Goal: Complete application form: Complete application form

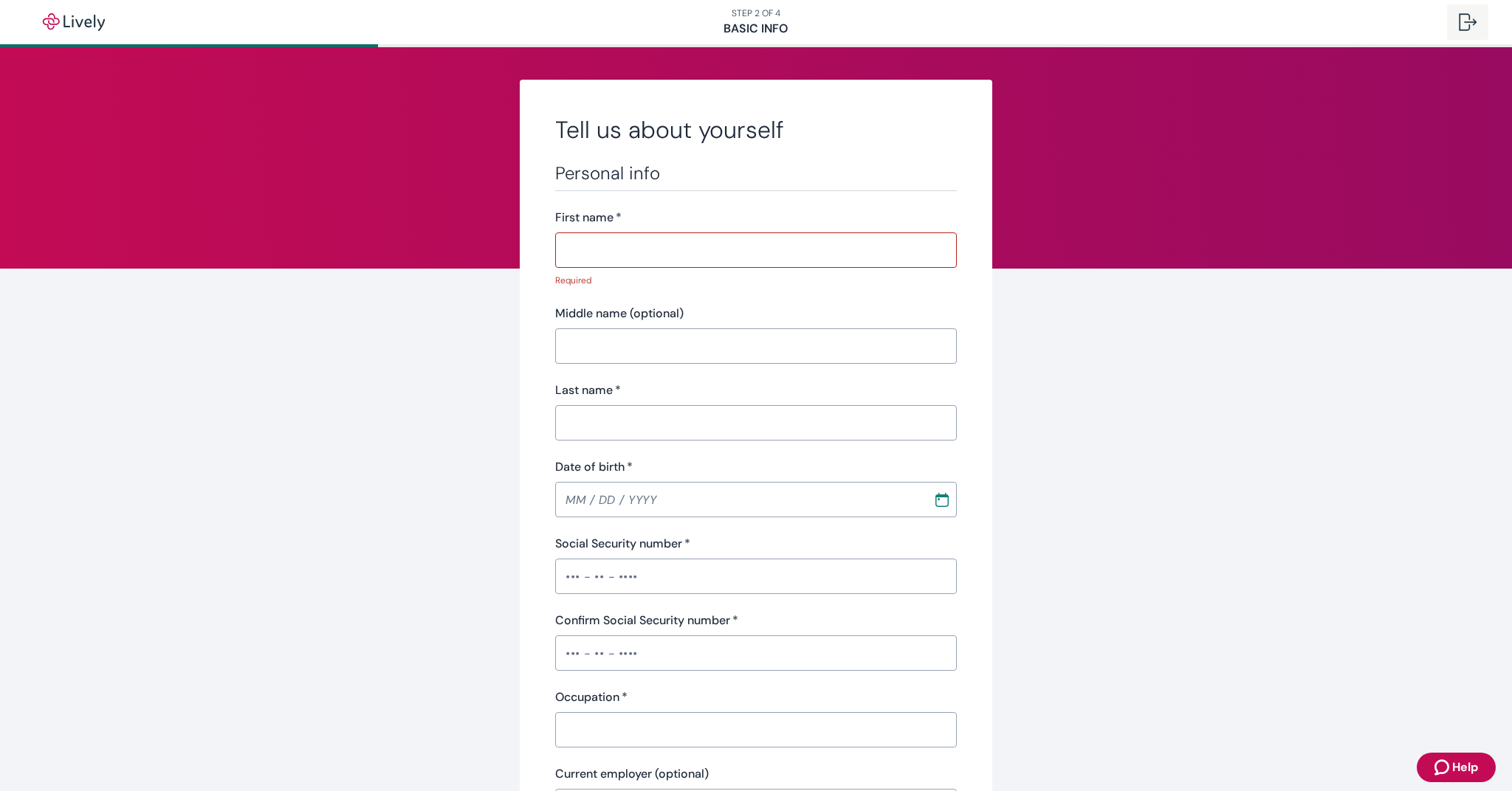
click at [1470, 25] on div at bounding box center [1467, 22] width 17 height 17
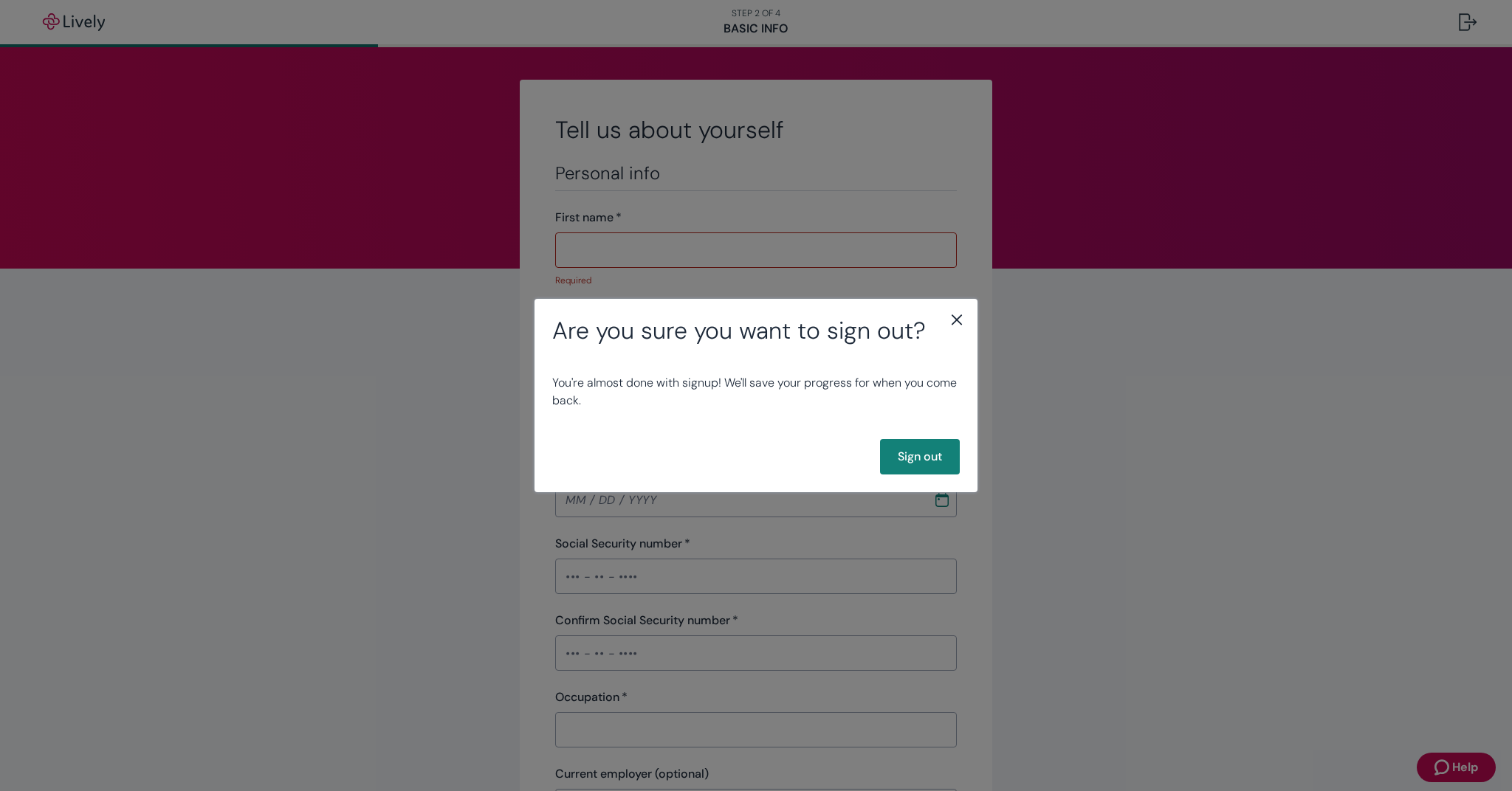
click at [957, 316] on icon "close" at bounding box center [956, 319] width 17 height 17
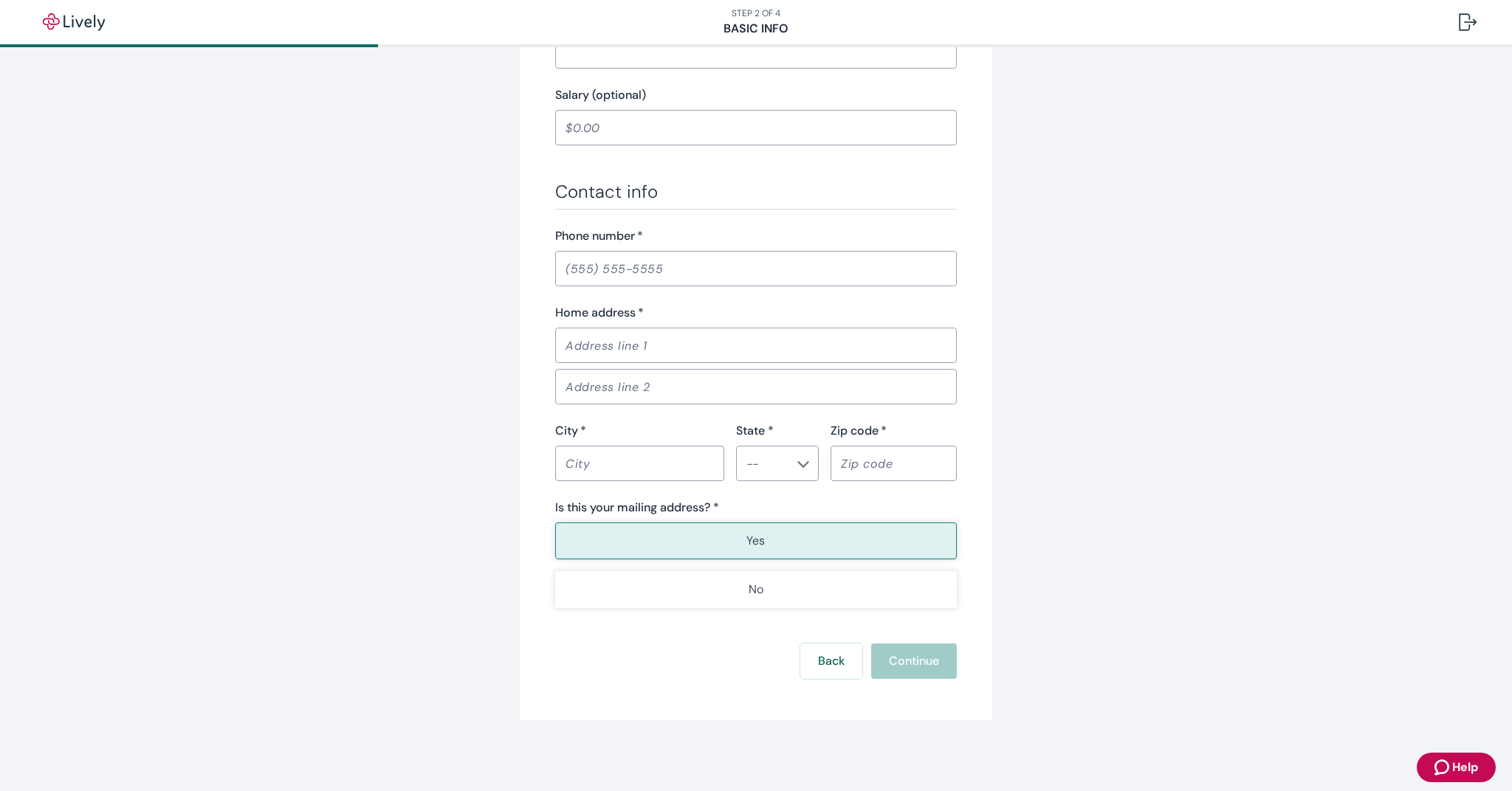
scroll to position [756, 0]
drag, startPoint x: 921, startPoint y: 640, endPoint x: 919, endPoint y: 648, distance: 8.2
click at [921, 641] on form "Personal info First name   * ​ Required Middle name (optional) ​ Last name   * …" at bounding box center [756, 42] width 402 height 1272
click at [918, 655] on div "Back Continue" at bounding box center [756, 661] width 402 height 35
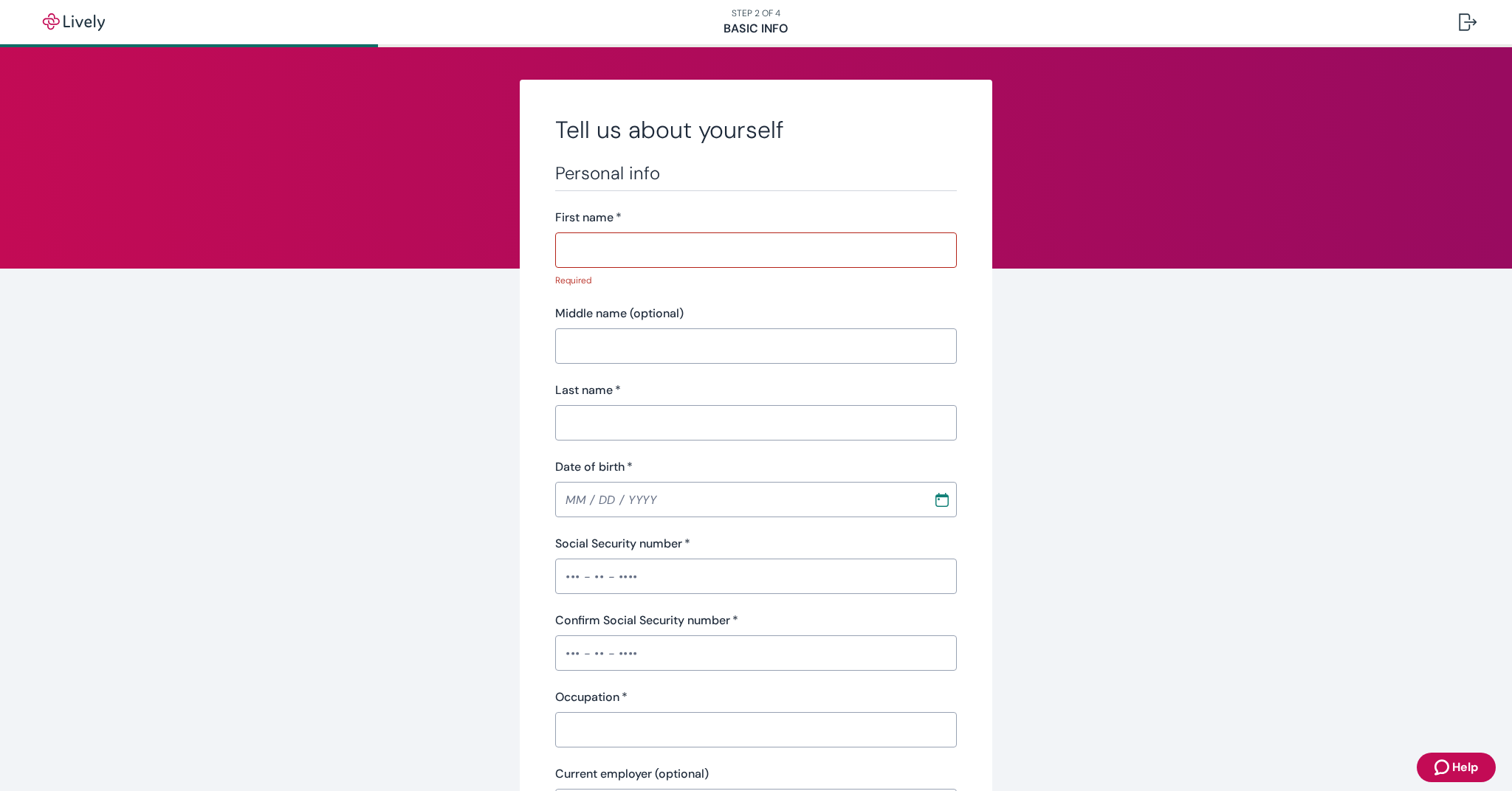
scroll to position [0, 0]
click at [617, 253] on input "First name   *" at bounding box center [756, 250] width 402 height 29
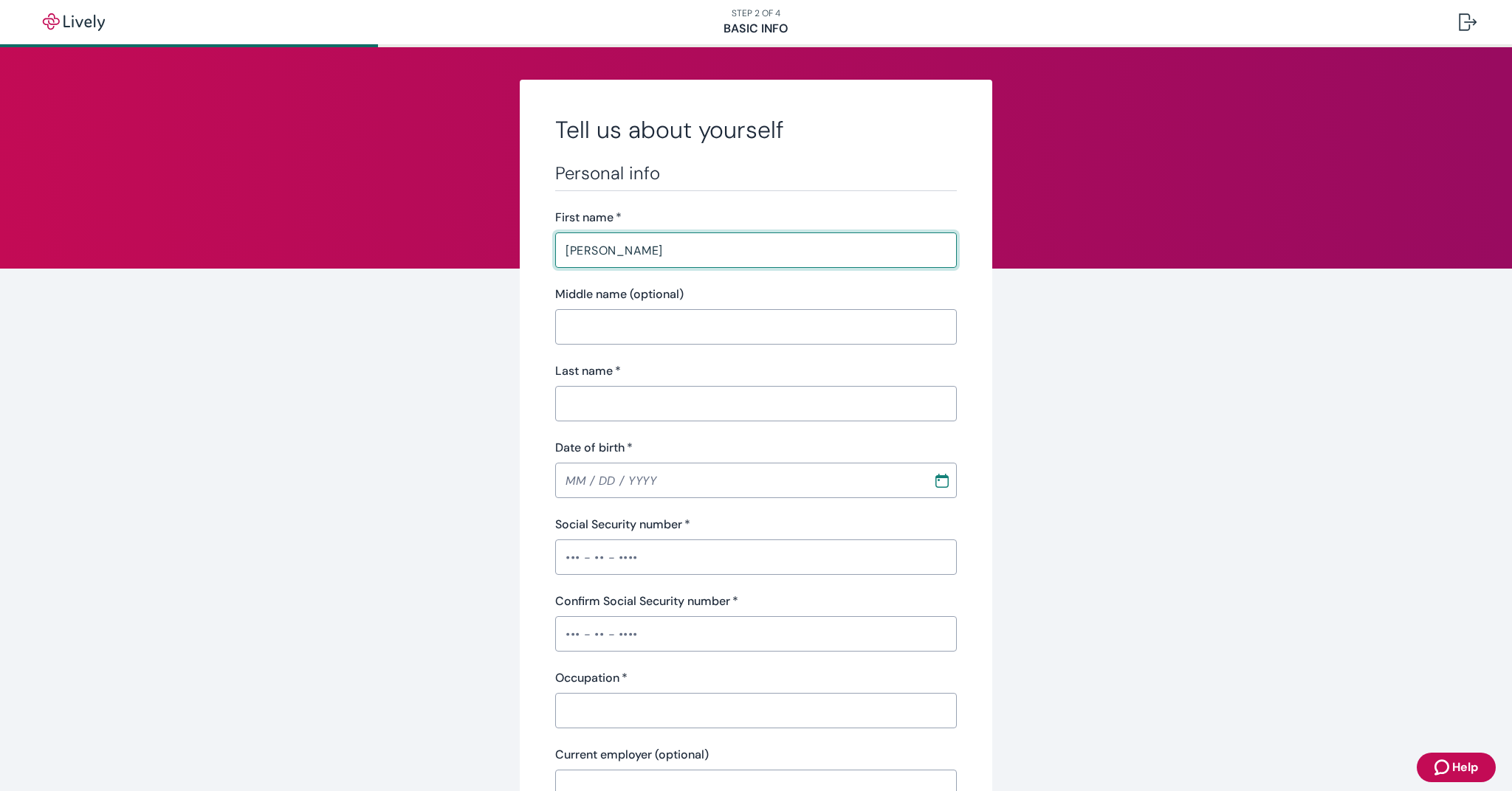
type input "[PERSON_NAME]"
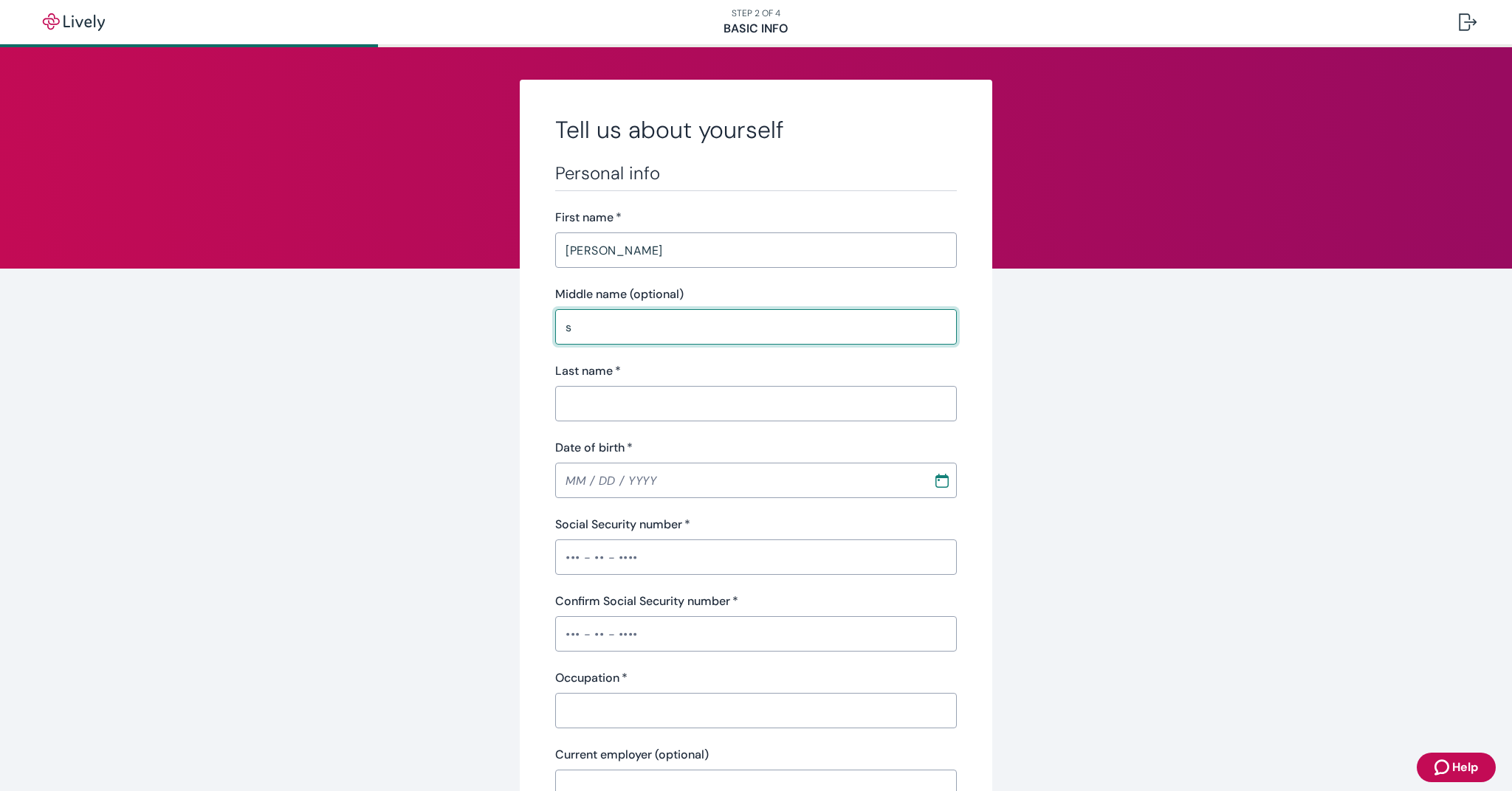
type input "s"
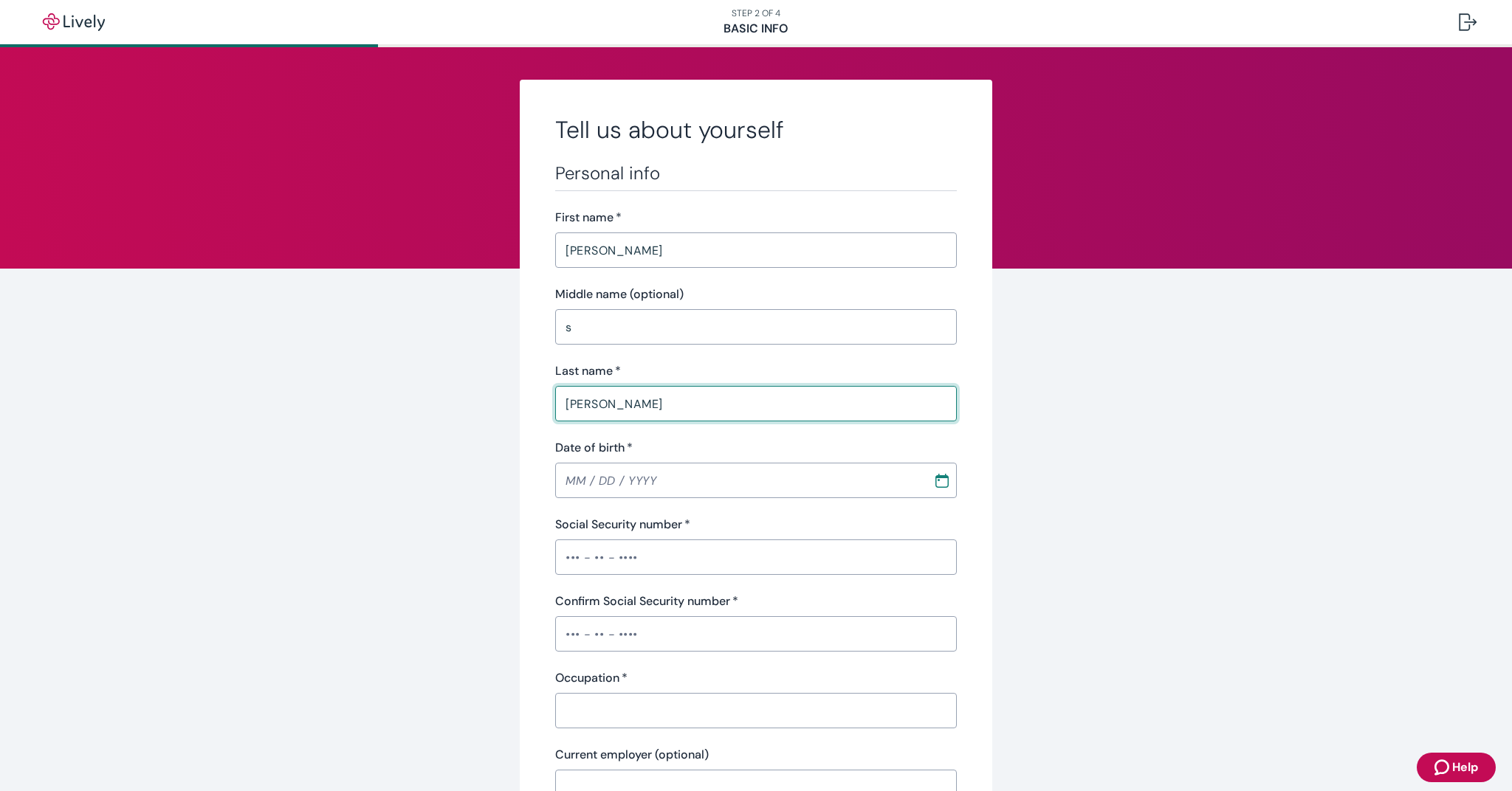
type input "[PERSON_NAME]"
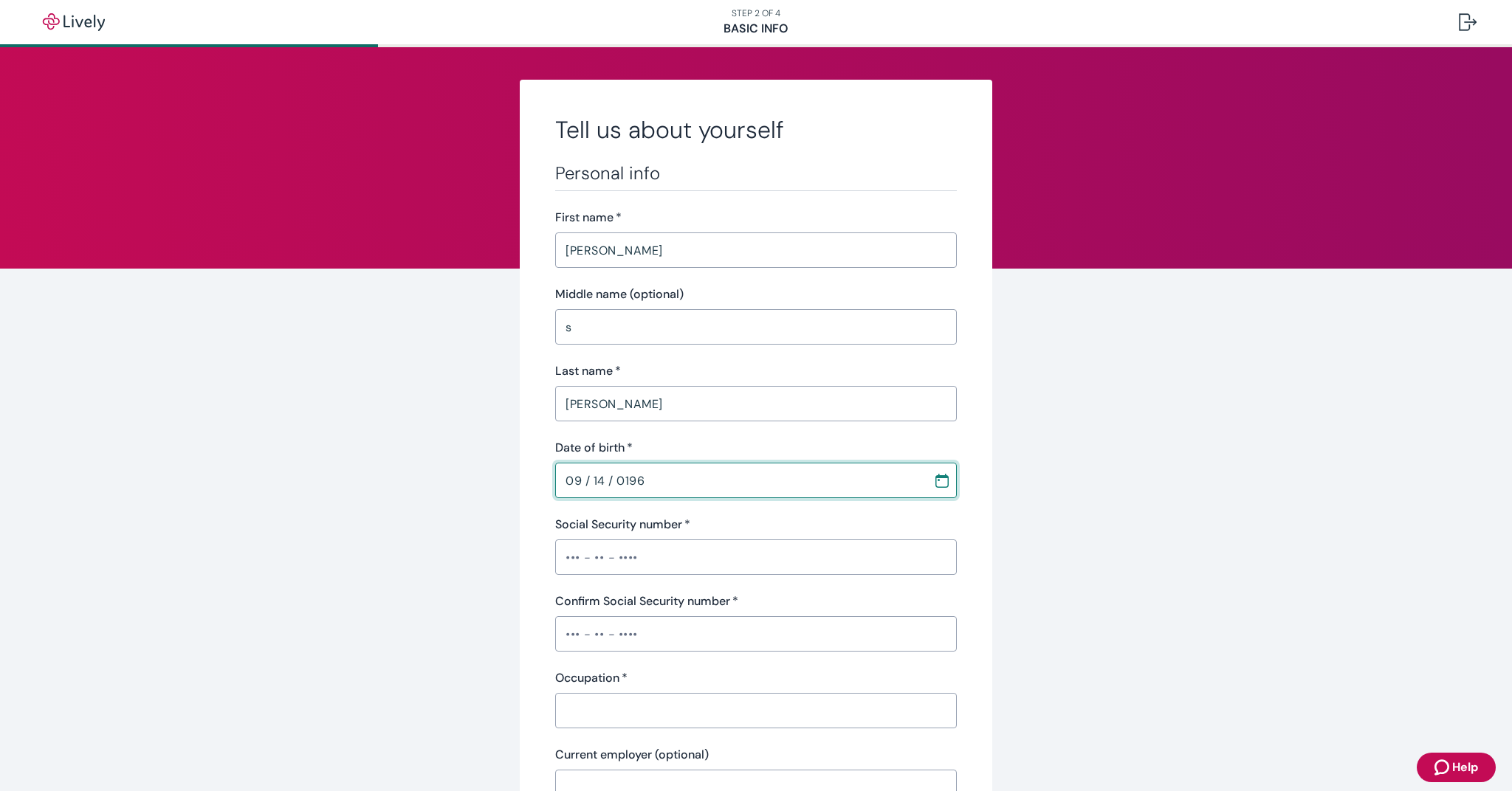
type input "[DATE]"
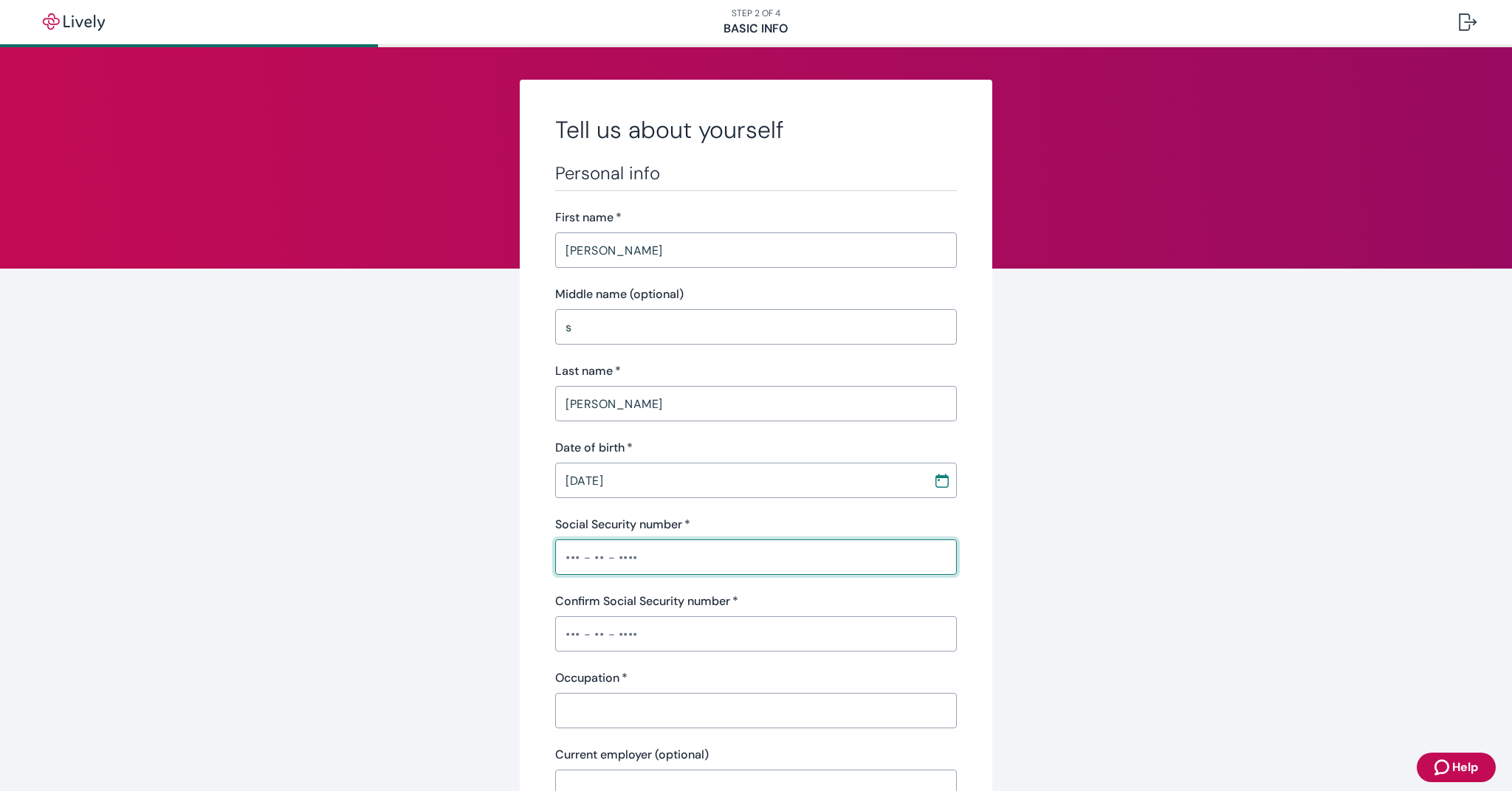
click at [650, 566] on input "Social Security number   *" at bounding box center [756, 557] width 402 height 29
type input "•••-••-0551"
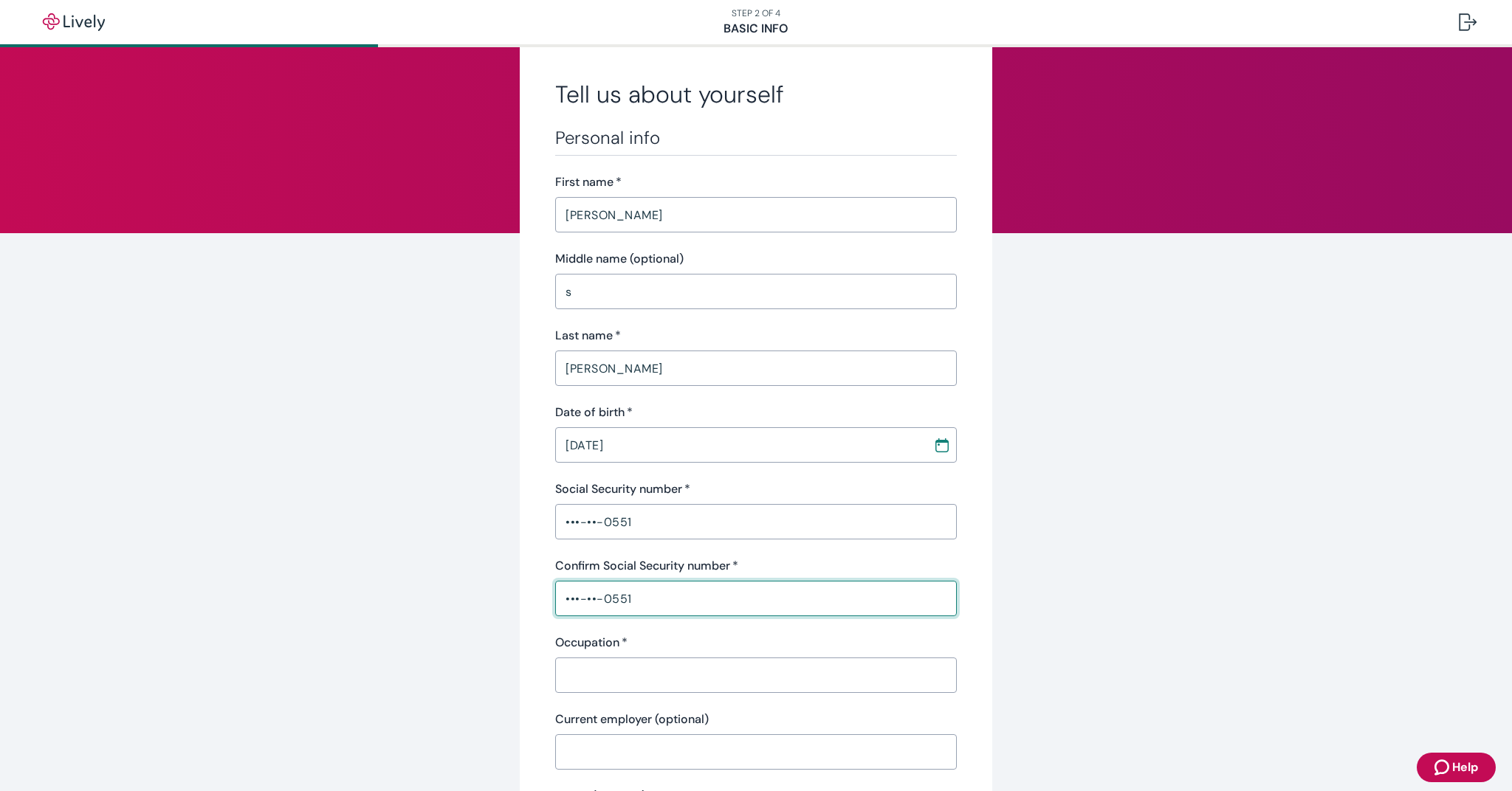
scroll to position [51, 0]
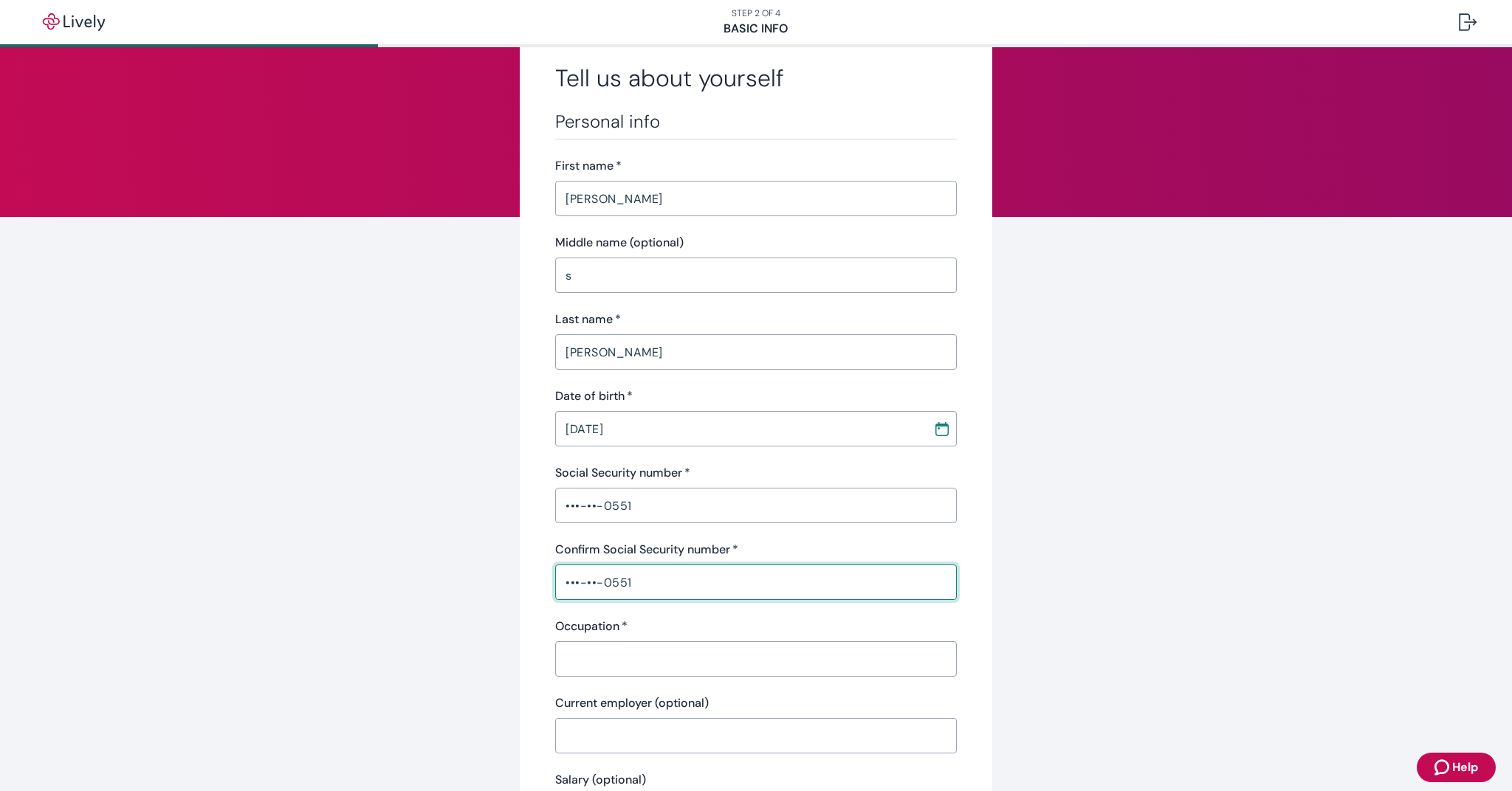
type input "•••-••-0551"
click at [620, 649] on input "Occupation   *" at bounding box center [756, 658] width 402 height 29
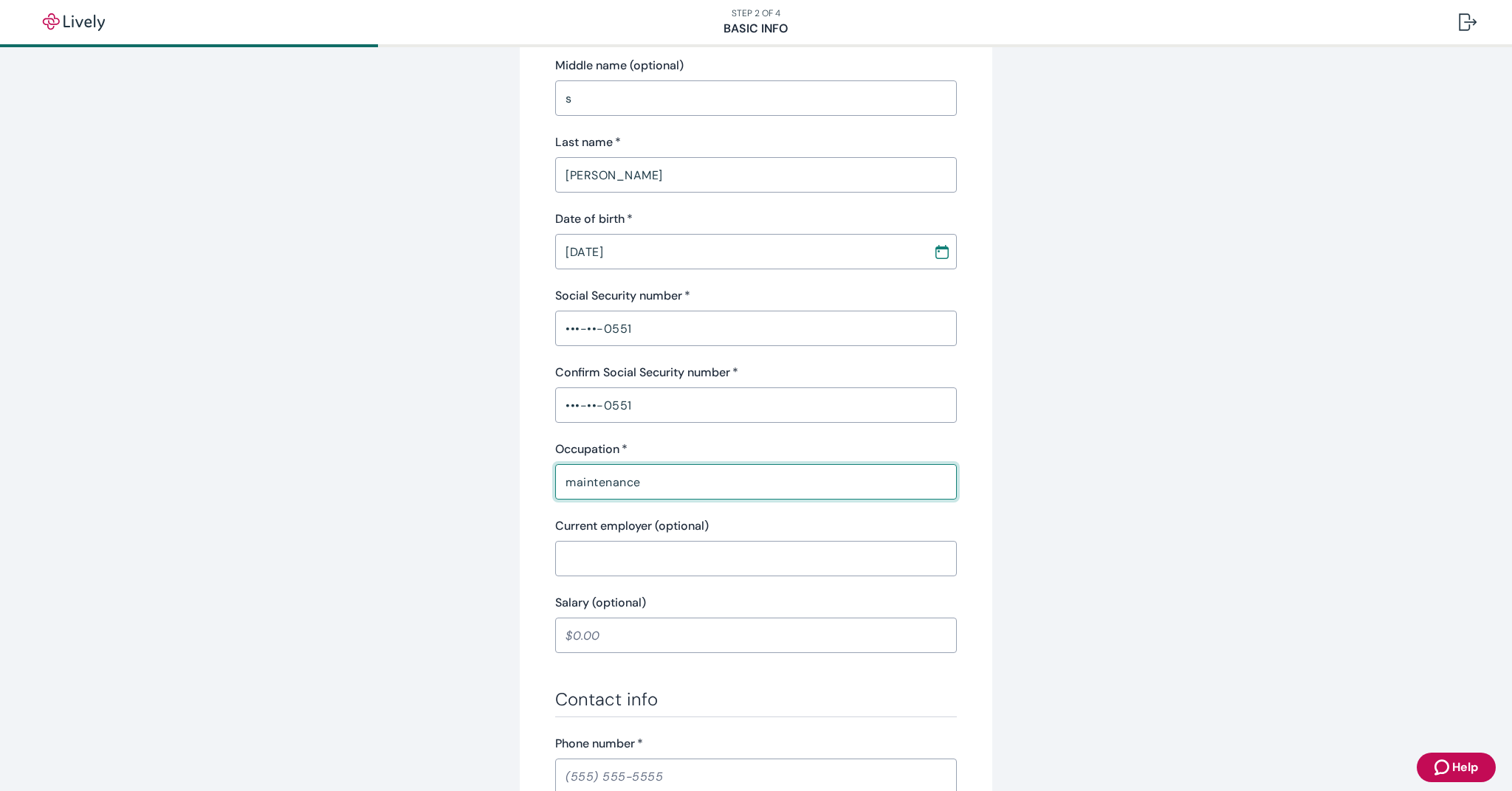
scroll to position [232, 0]
type input "maintenance"
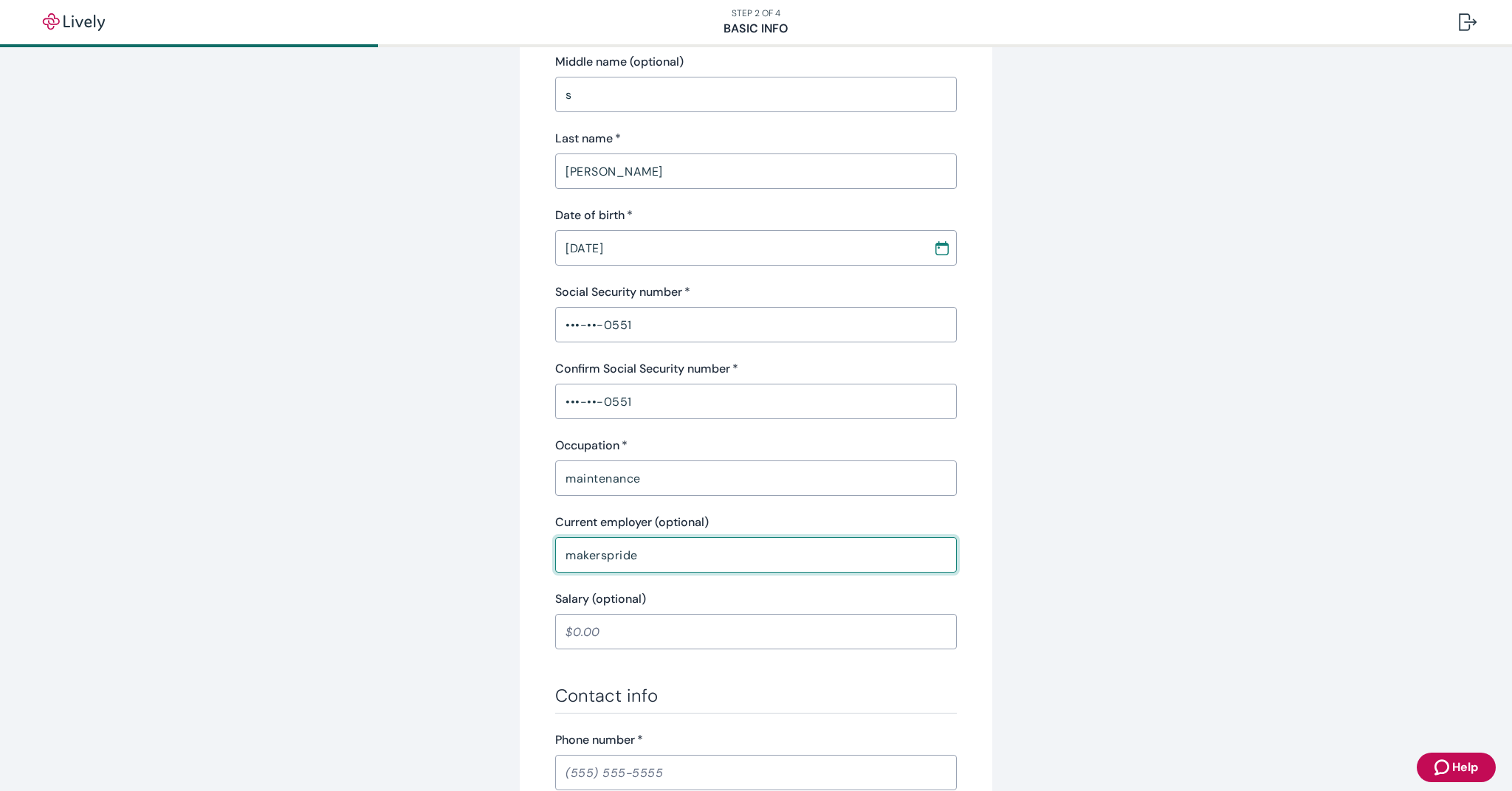
click at [607, 555] on input "makerspride" at bounding box center [756, 555] width 402 height 29
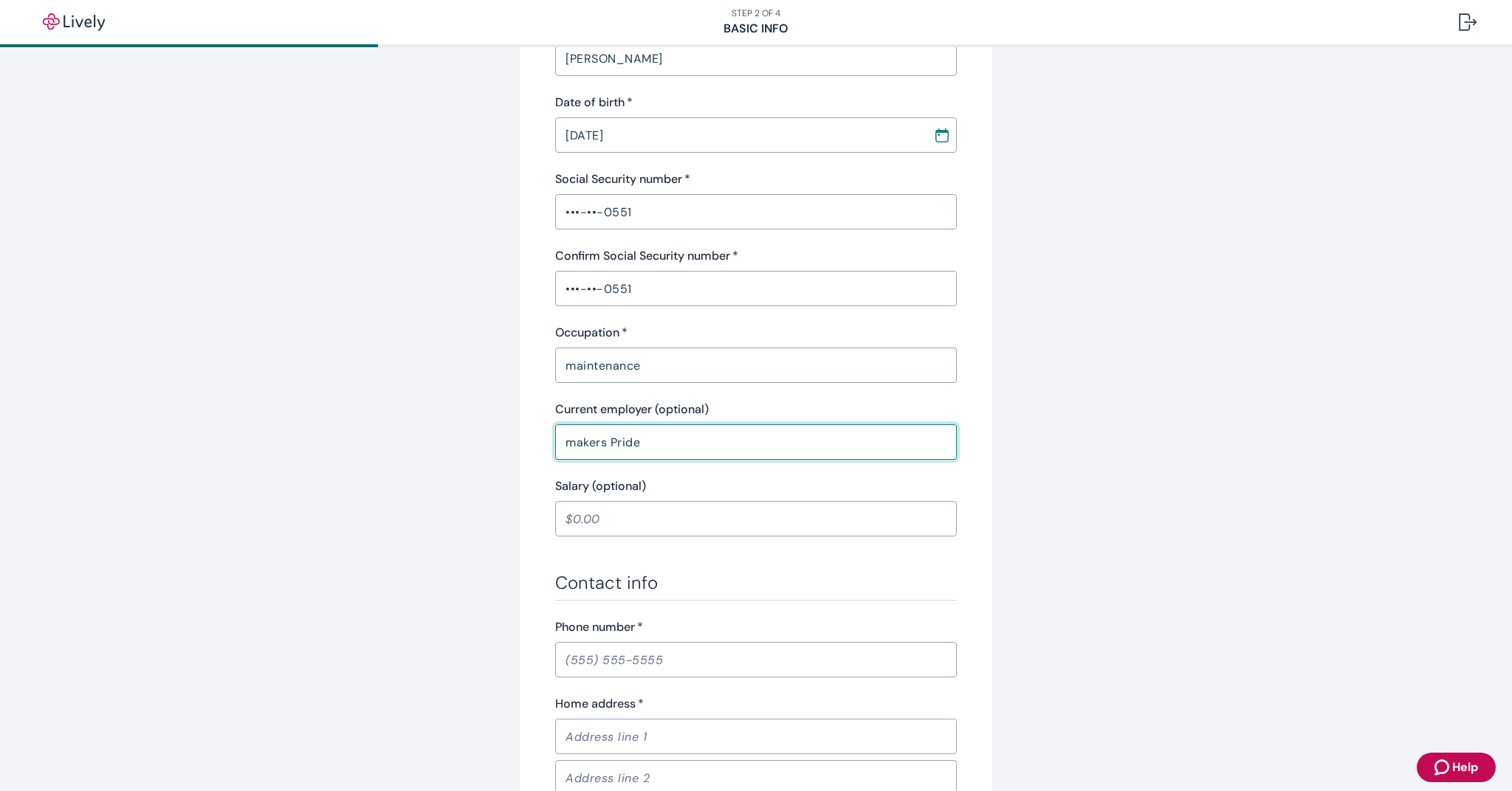
scroll to position [353, 0]
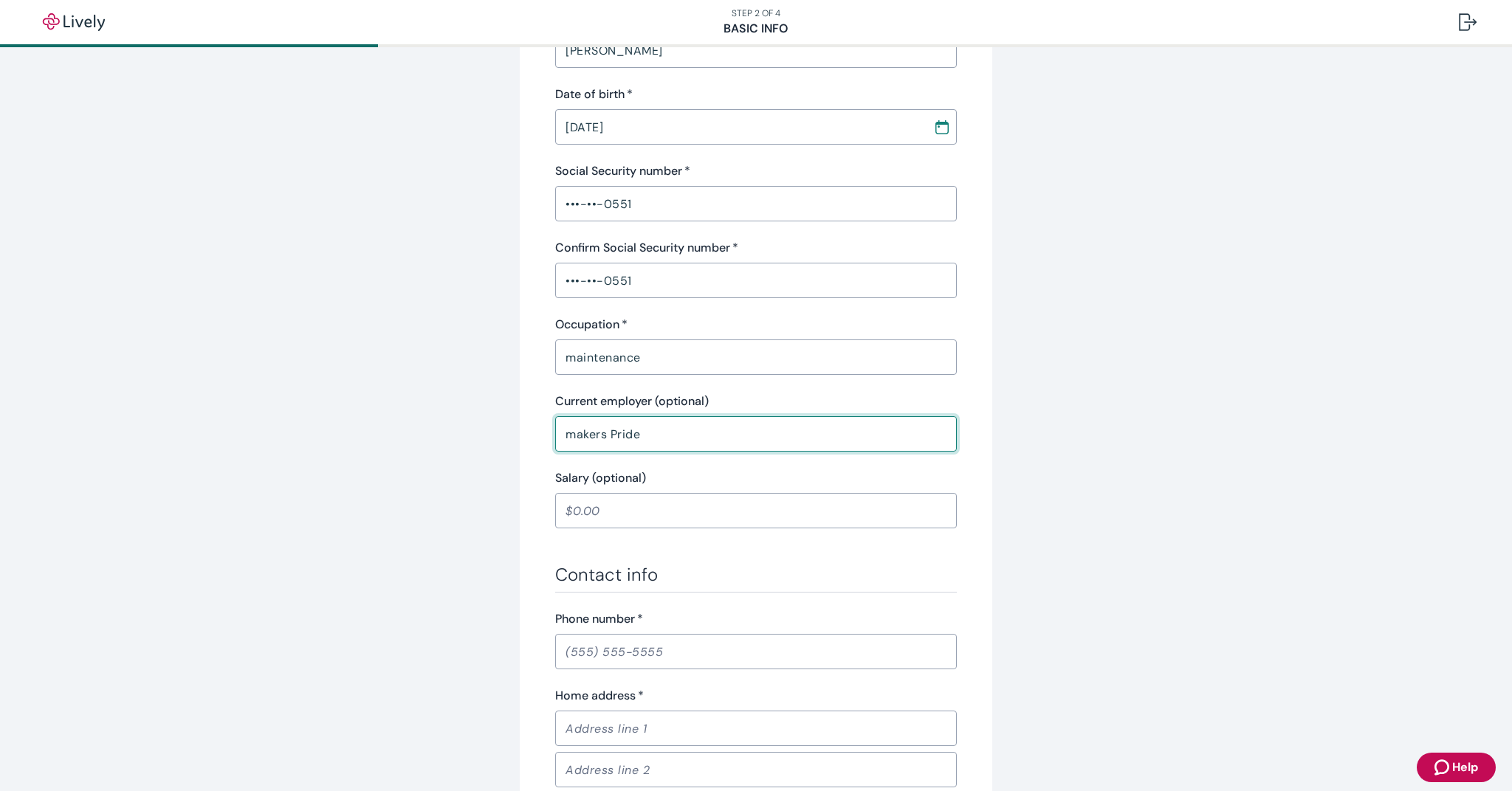
type input "makers Pride"
click at [609, 516] on input "Salary (optional)" at bounding box center [756, 510] width 402 height 29
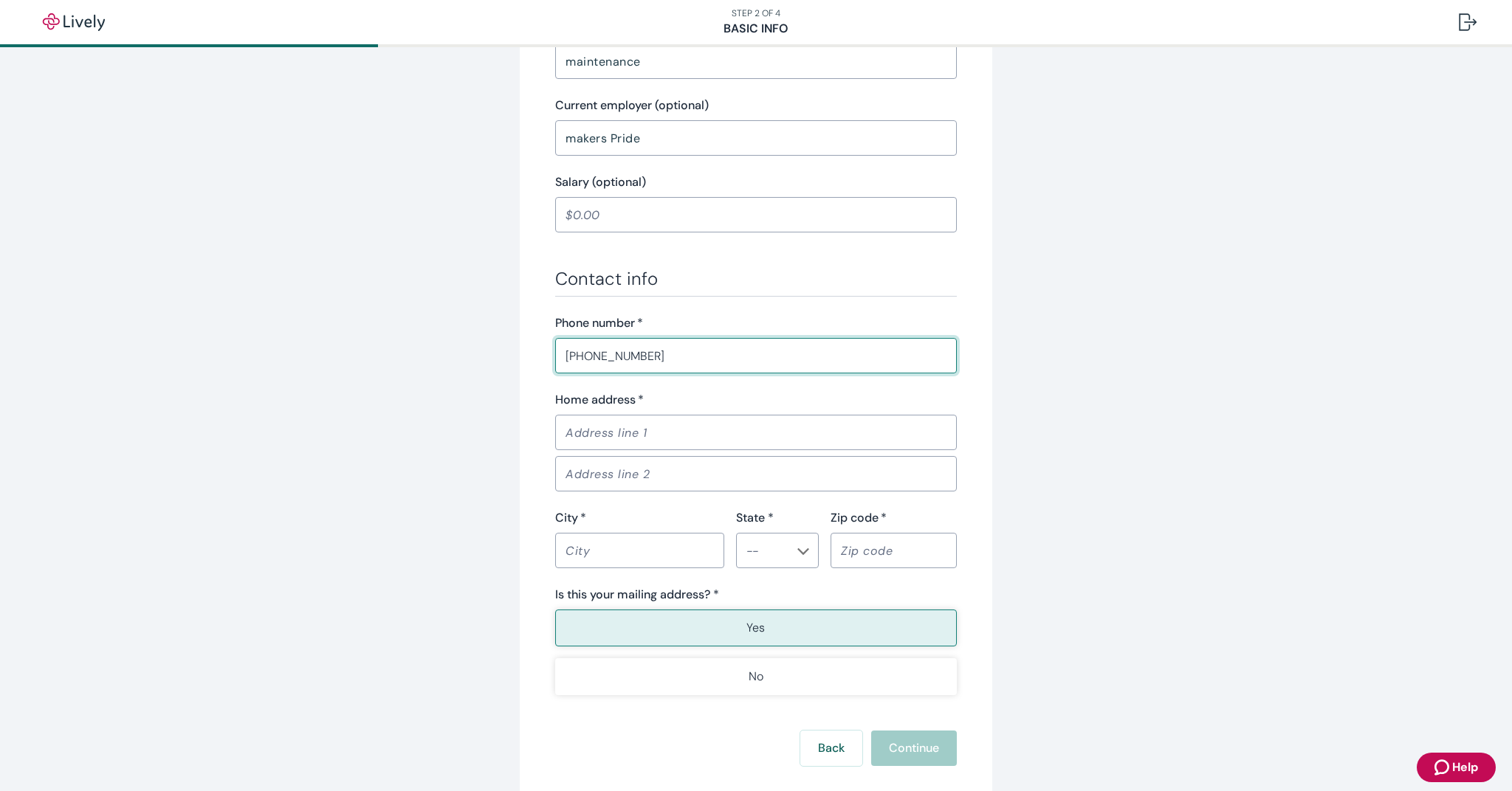
scroll to position [689, 0]
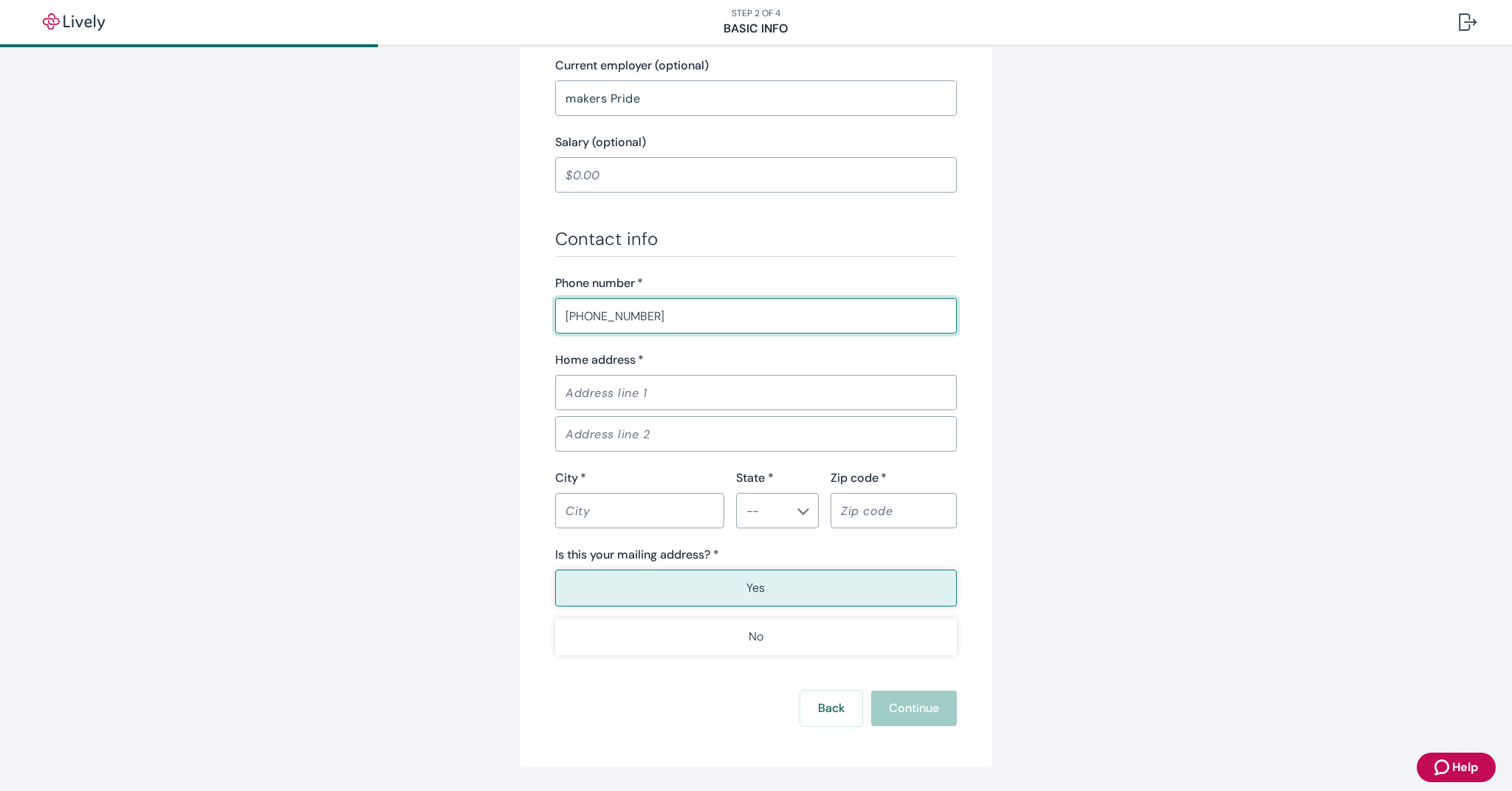
type input "[PHONE_NUMBER]"
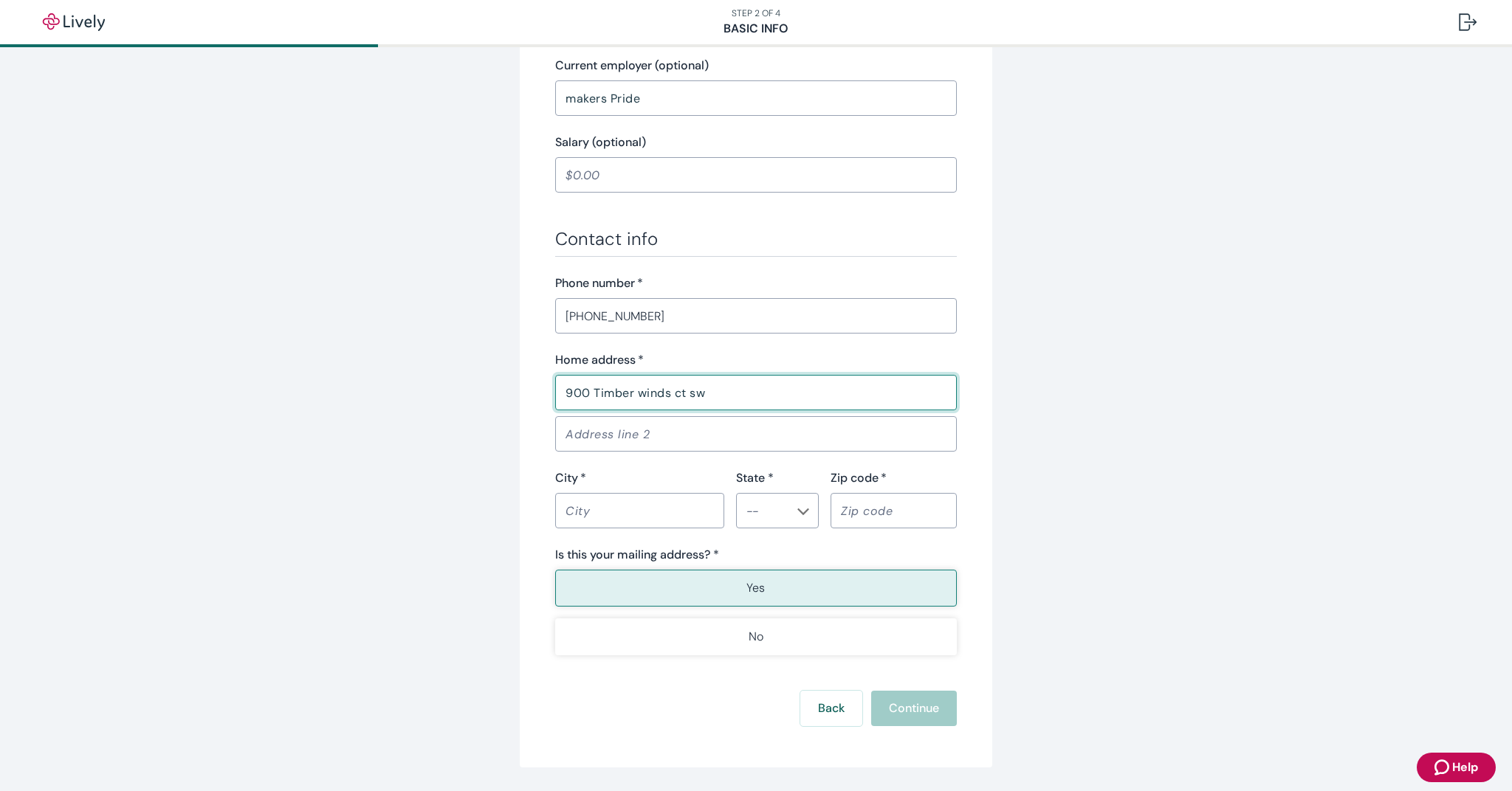
type input "900 Timber winds ct sw"
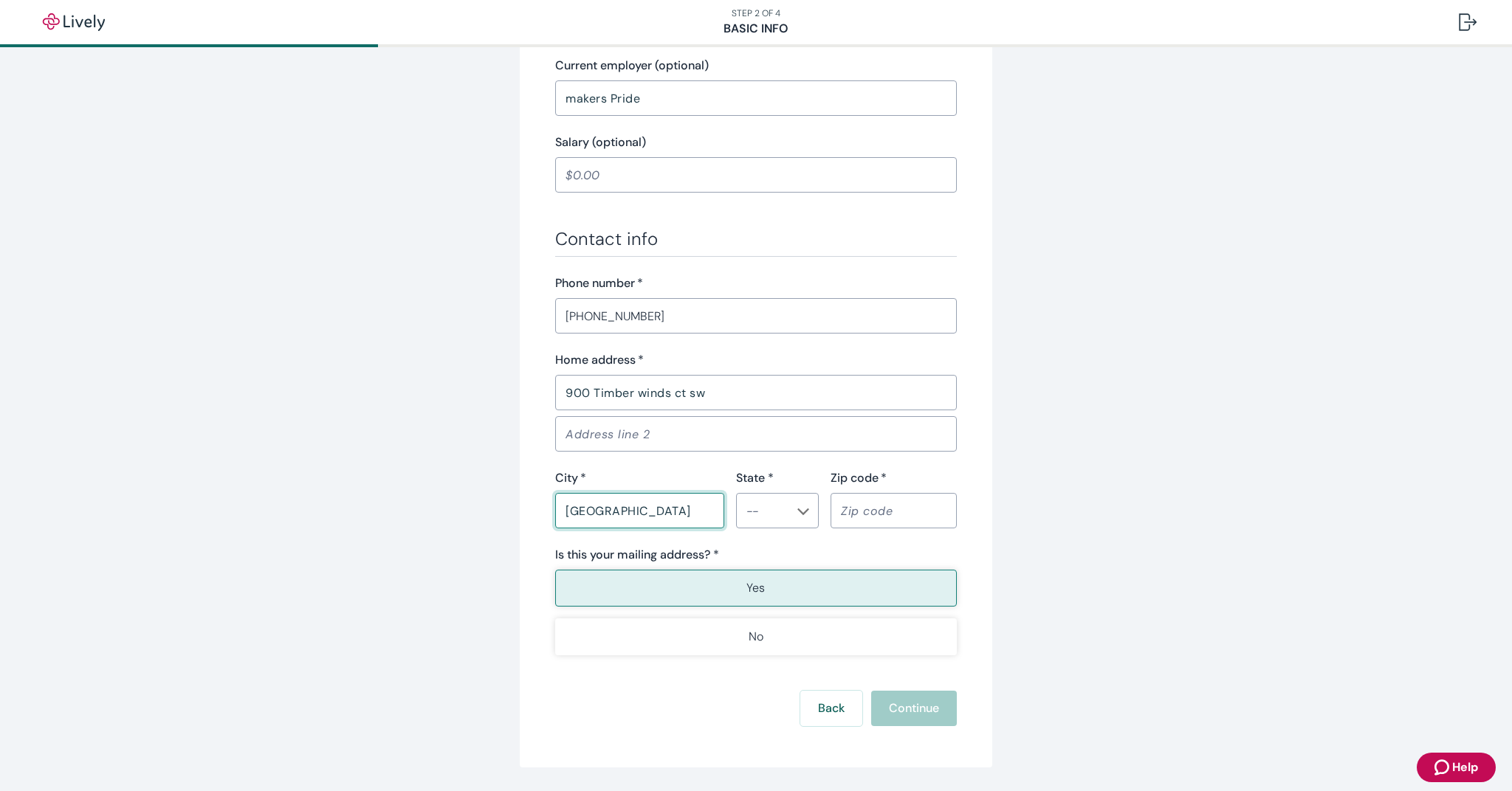
type input "[GEOGRAPHIC_DATA]"
type input "MI"
type input "49534"
click at [760, 583] on p "Yes" at bounding box center [755, 587] width 18 height 17
click at [920, 705] on button "Continue" at bounding box center [914, 708] width 85 height 35
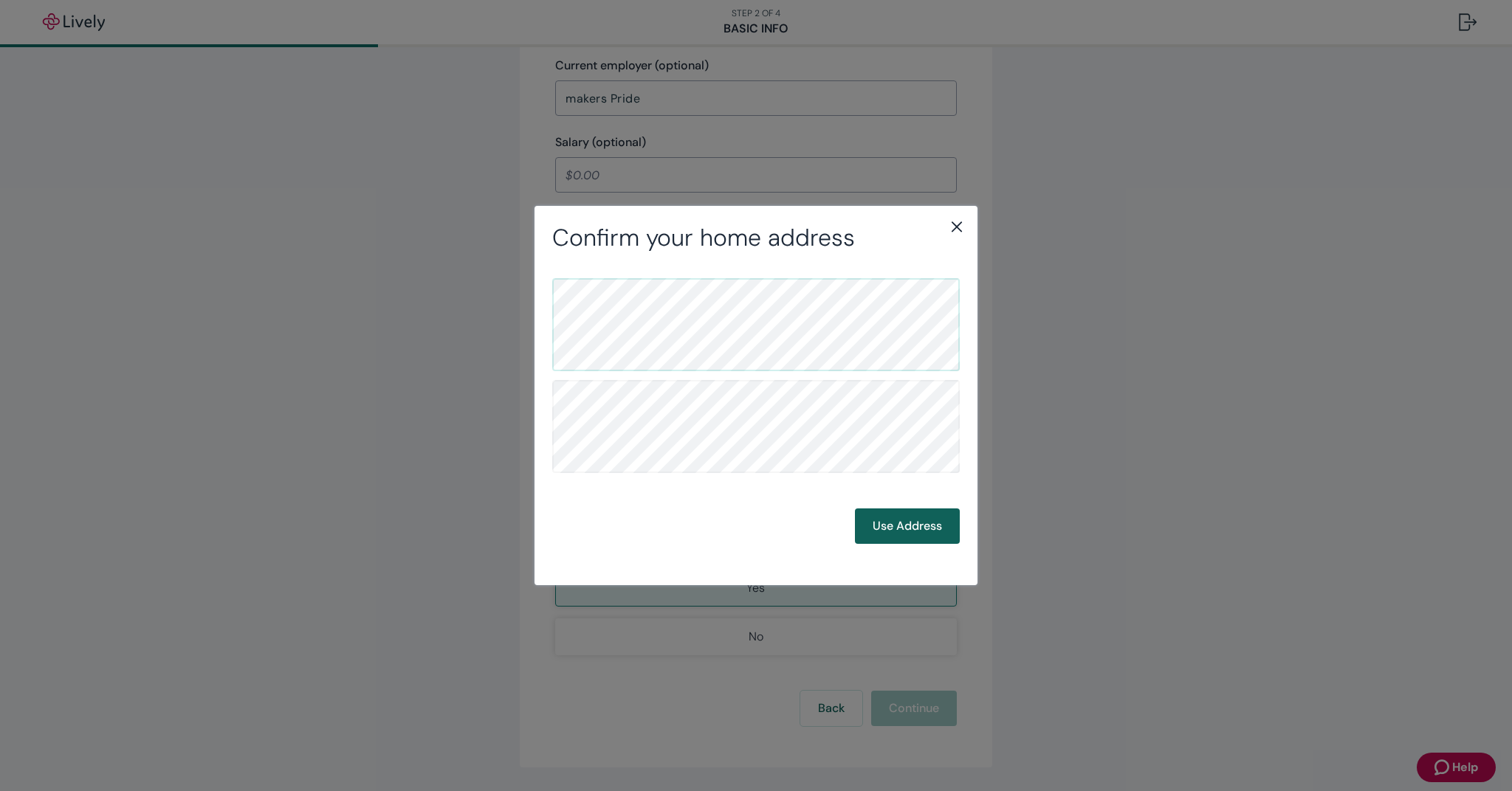
click at [909, 531] on button "Use Address" at bounding box center [907, 526] width 105 height 35
click at [920, 534] on button "Use Address" at bounding box center [907, 526] width 105 height 35
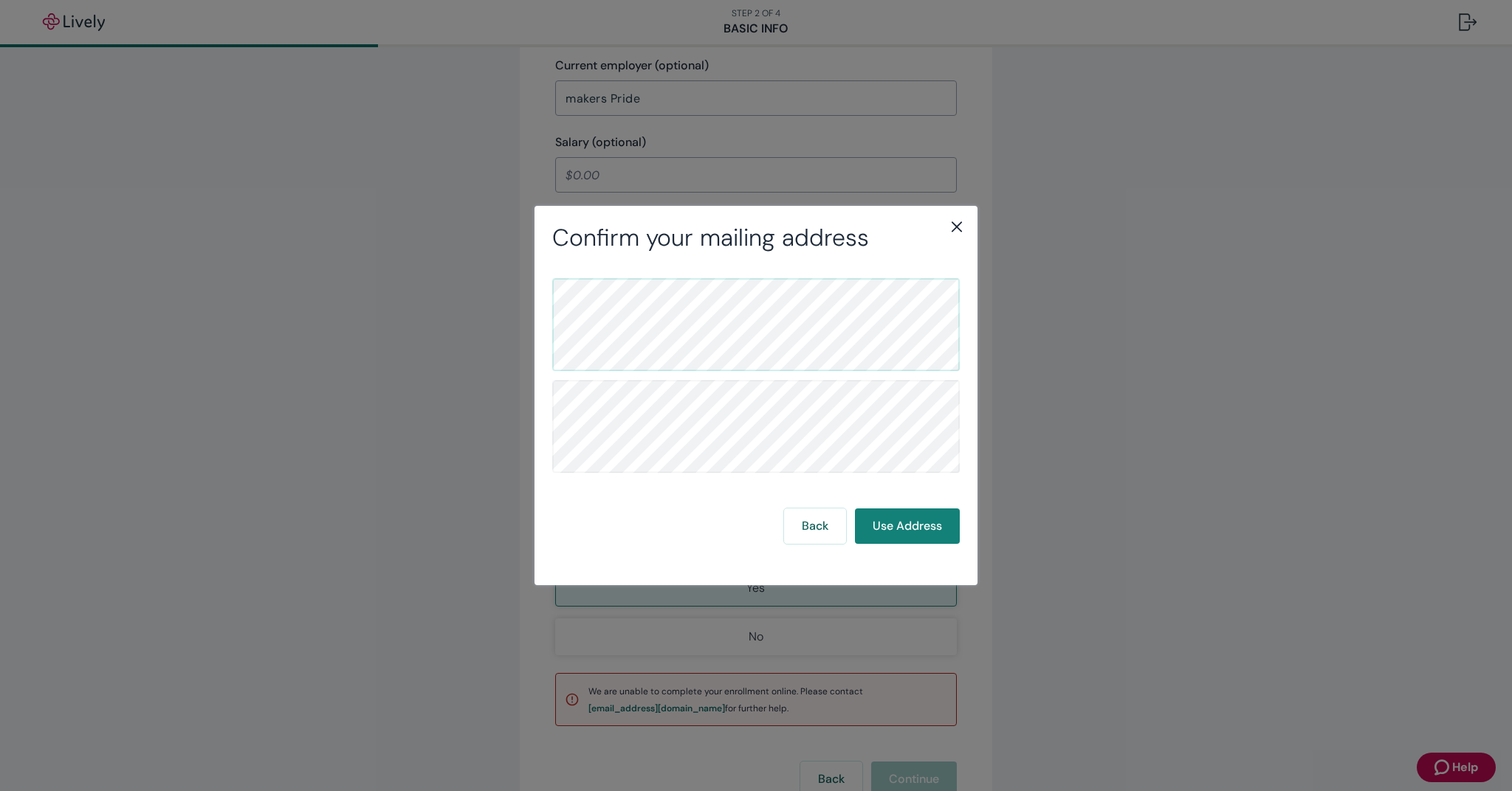
click at [953, 225] on icon "close" at bounding box center [956, 226] width 17 height 17
